Goal: Navigation & Orientation: Find specific page/section

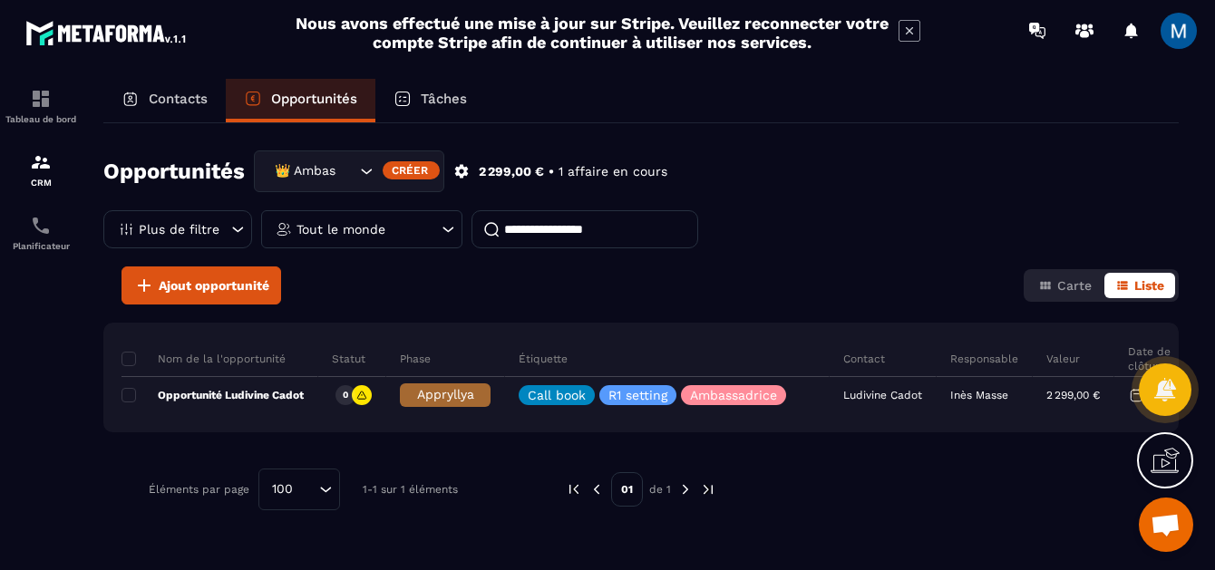
click at [369, 172] on icon "Search for option" at bounding box center [366, 171] width 18 height 18
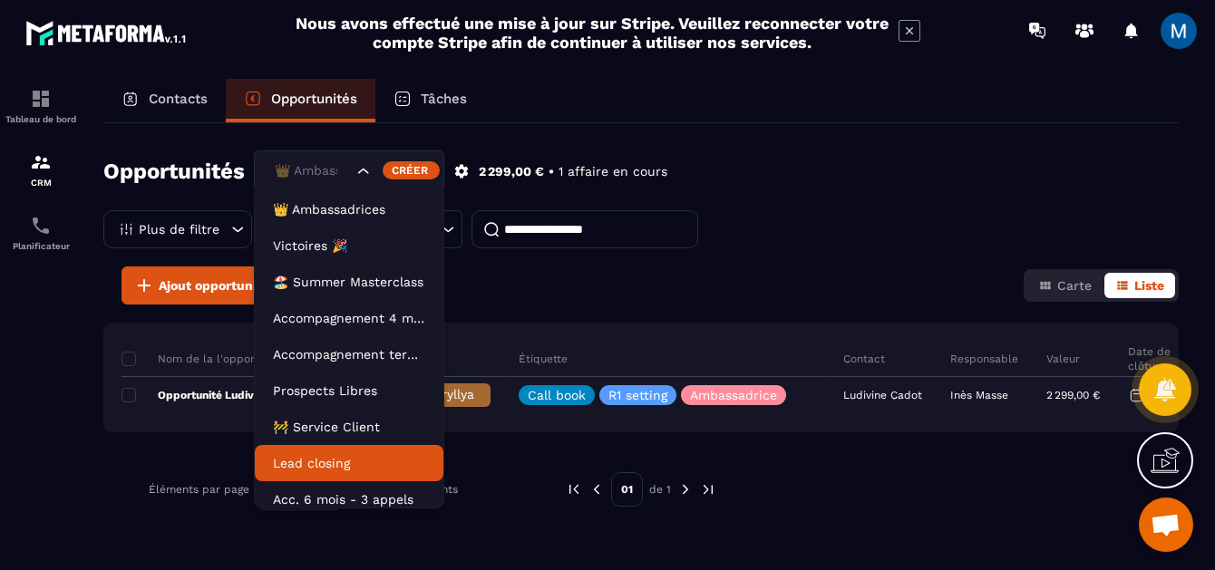
click at [354, 465] on p "Lead closing" at bounding box center [349, 463] width 152 height 18
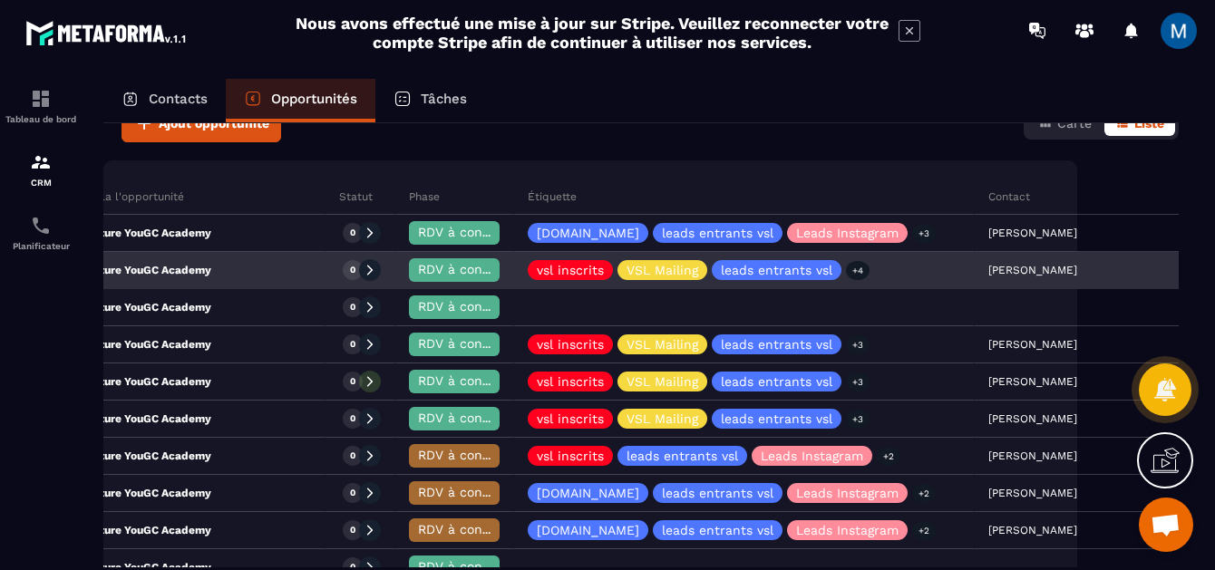
scroll to position [161, 0]
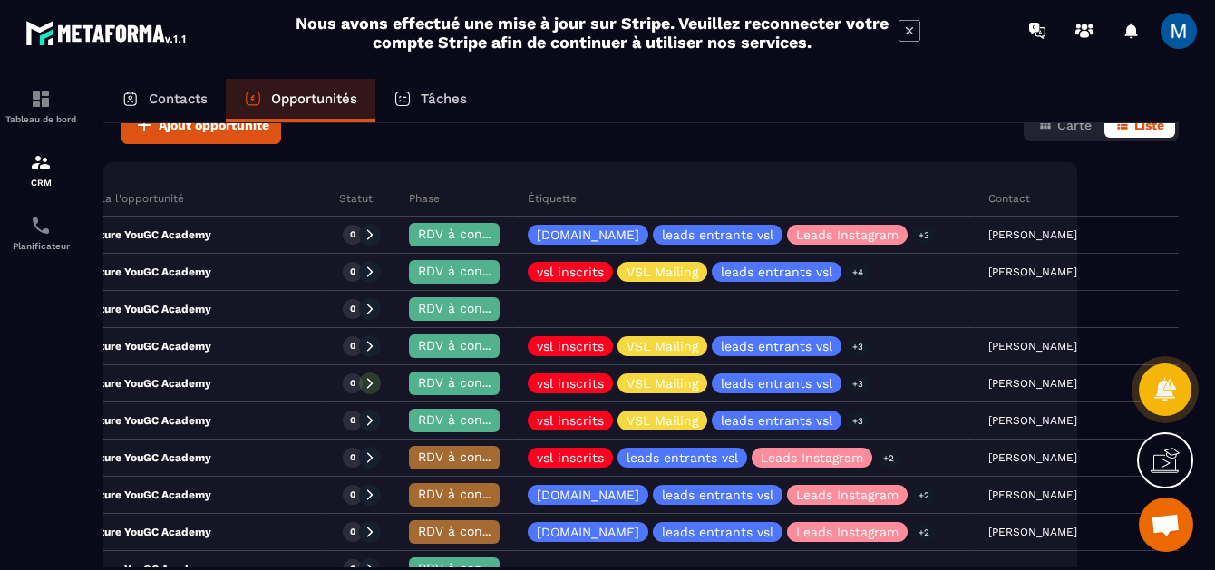
click at [184, 95] on p "Contacts" at bounding box center [178, 99] width 59 height 16
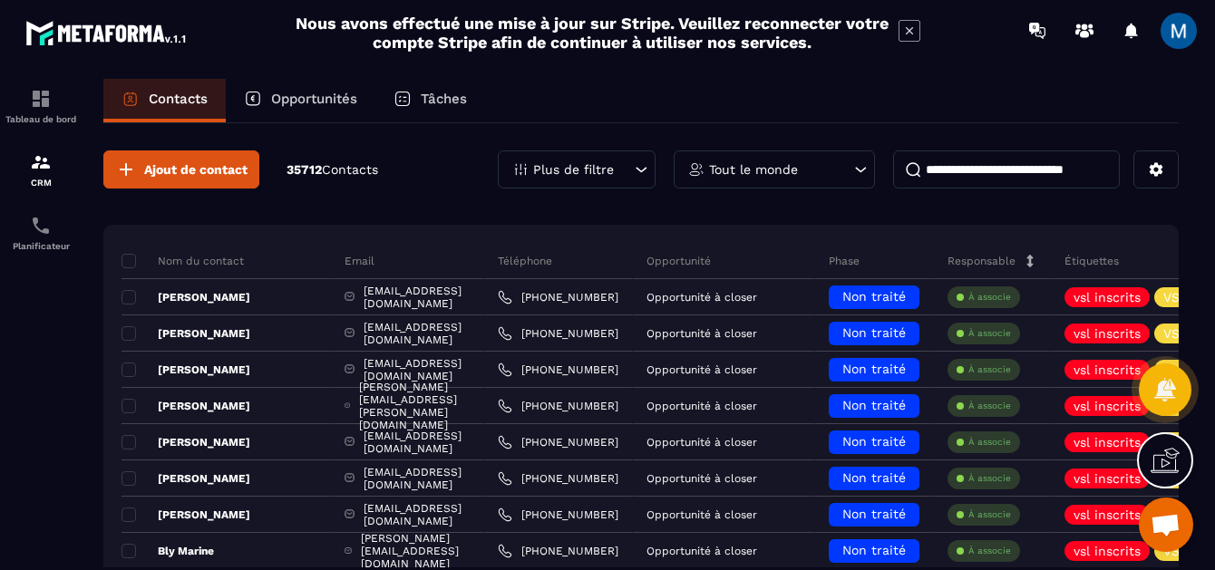
click at [340, 103] on p "Opportunités" at bounding box center [314, 99] width 86 height 16
